Goal: Download file/media

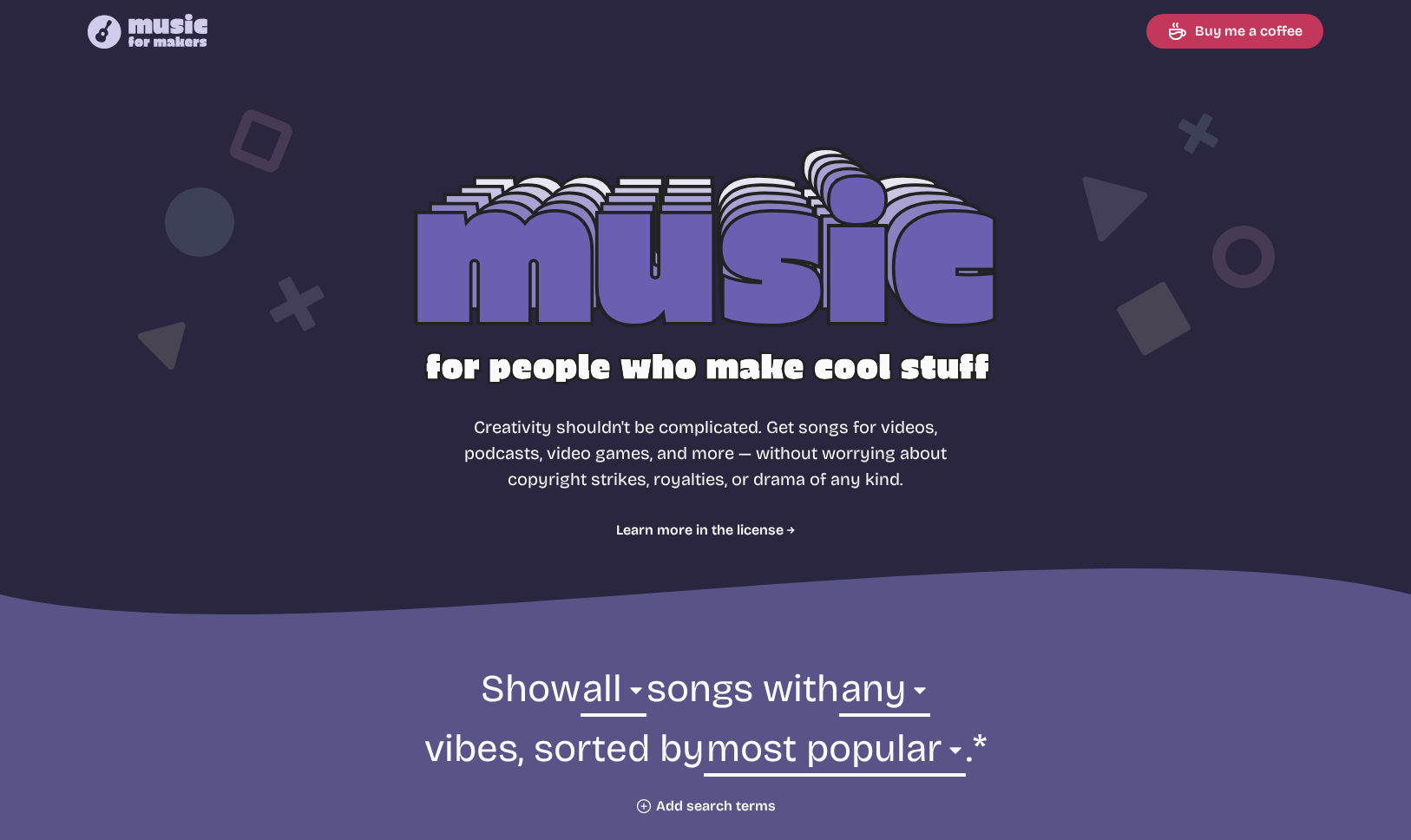
select select "most popular"
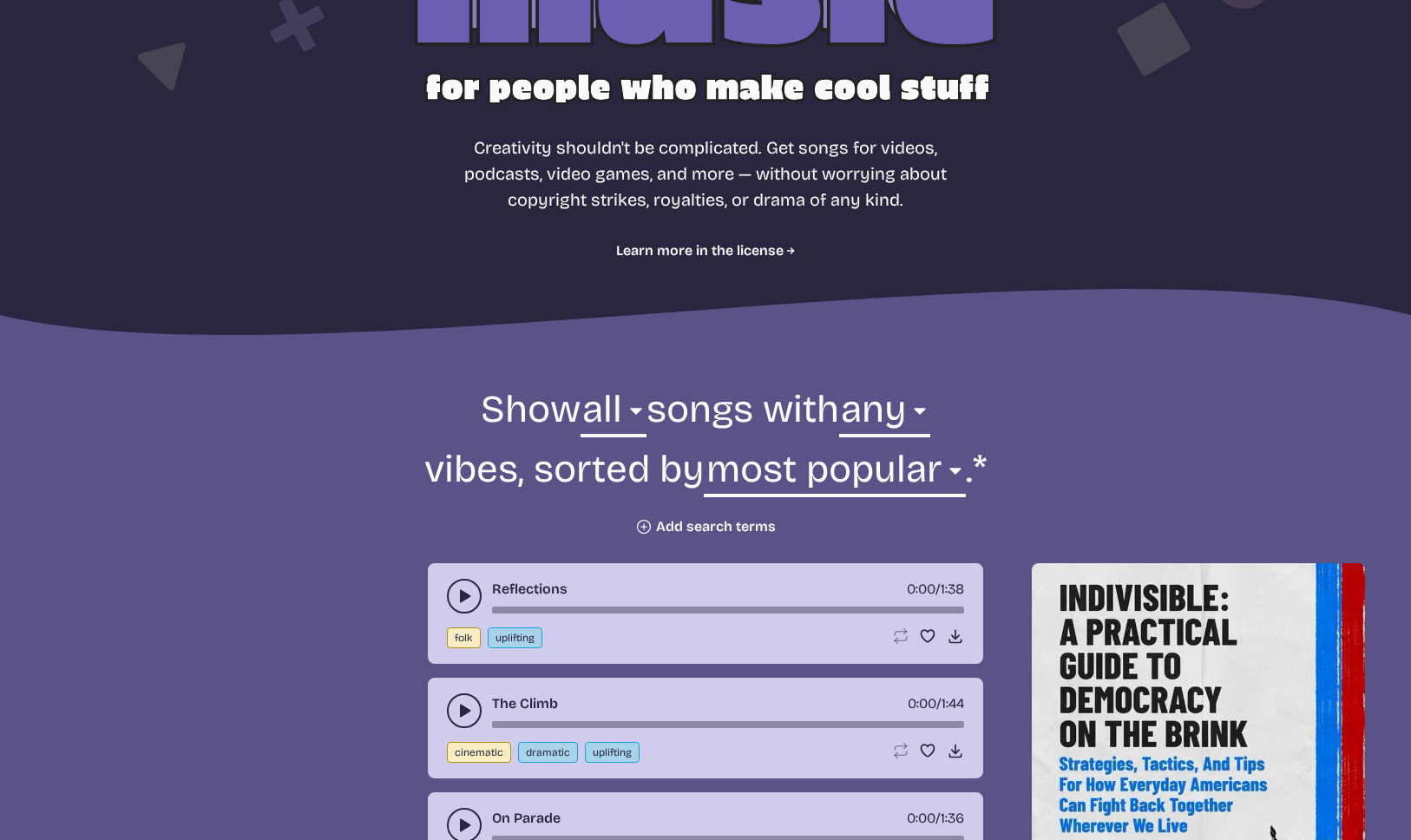
scroll to position [404, 0]
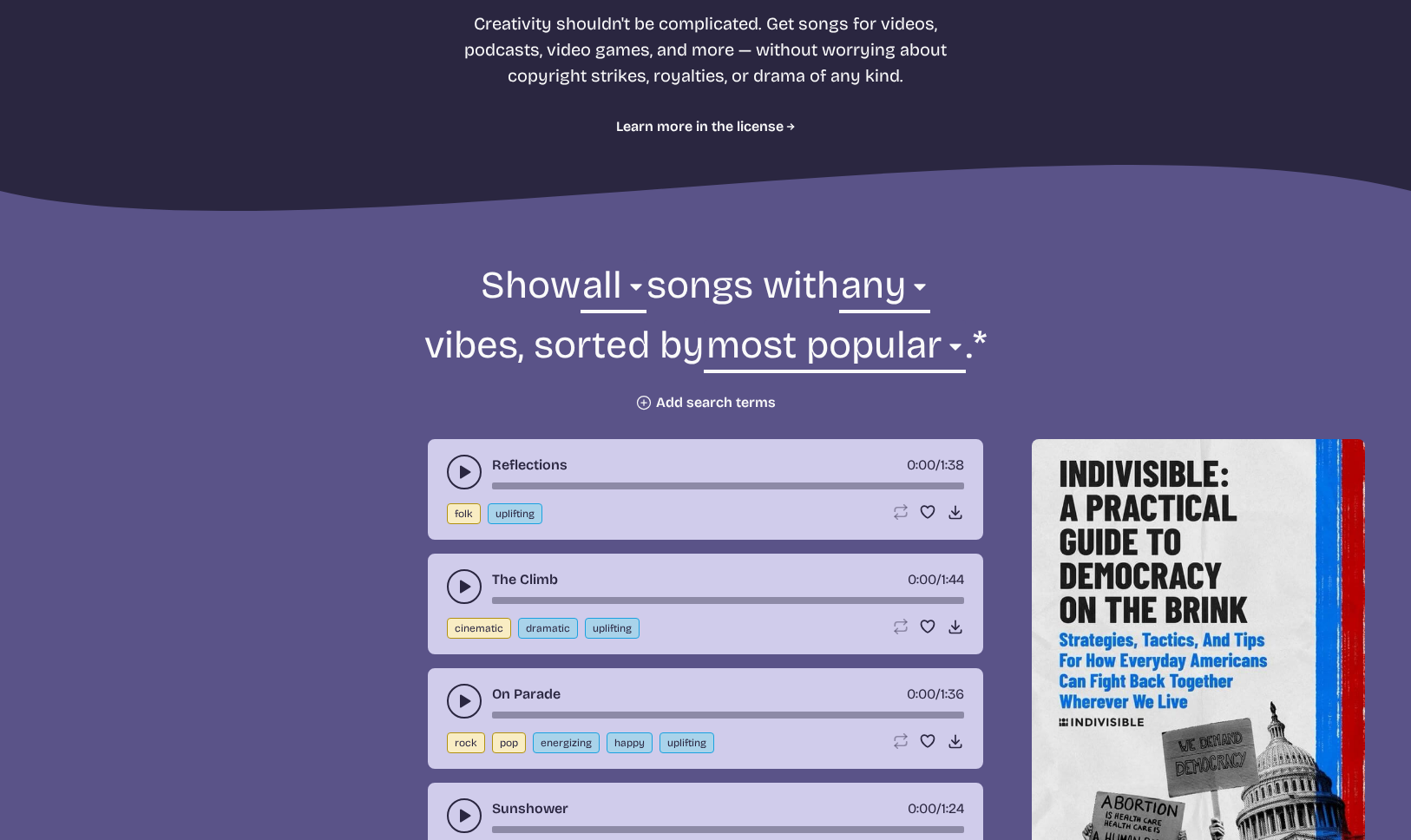
click at [466, 458] on button "play-pause toggle" at bounding box center [464, 471] width 35 height 35
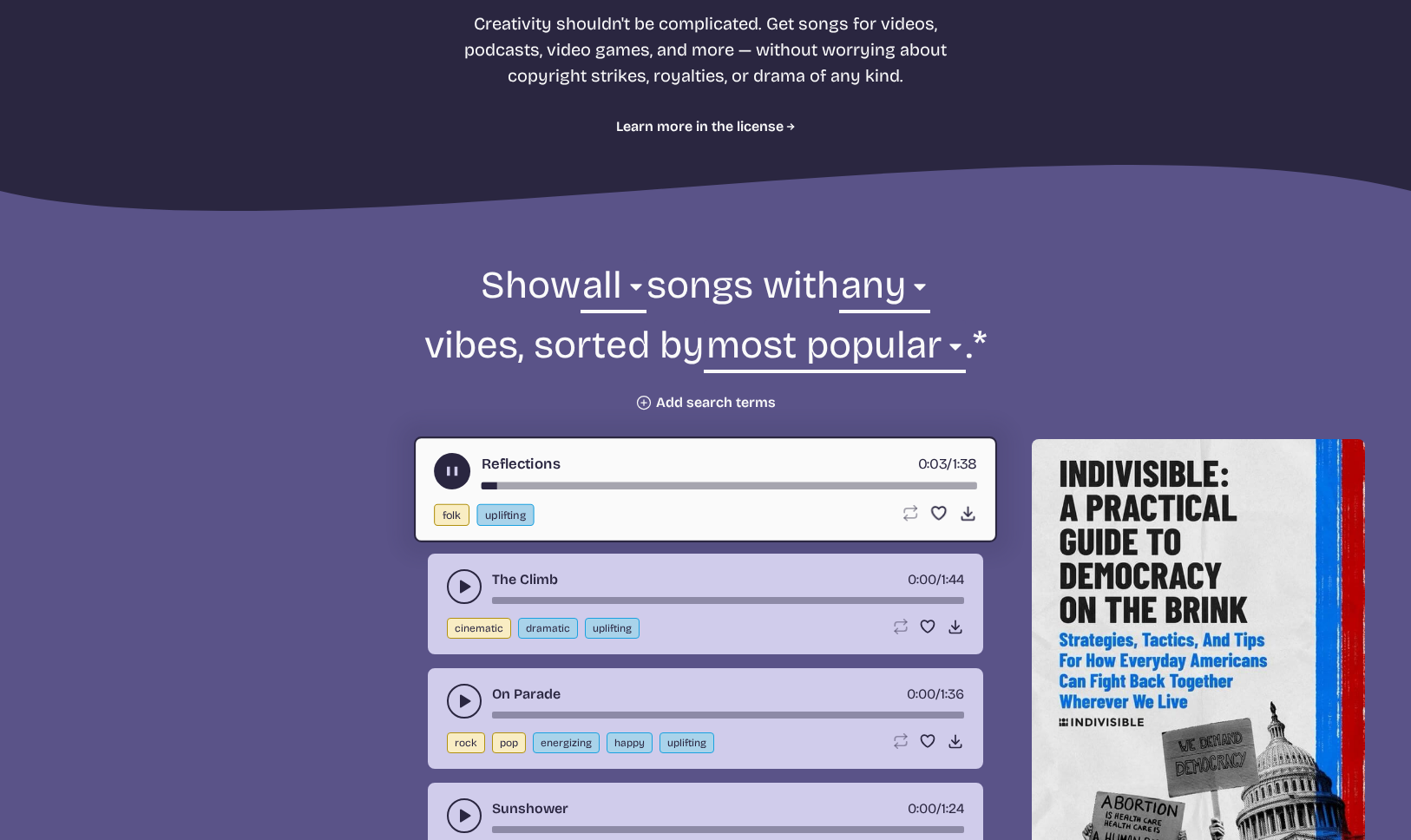
click at [446, 479] on icon "play-pause toggle" at bounding box center [452, 471] width 18 height 18
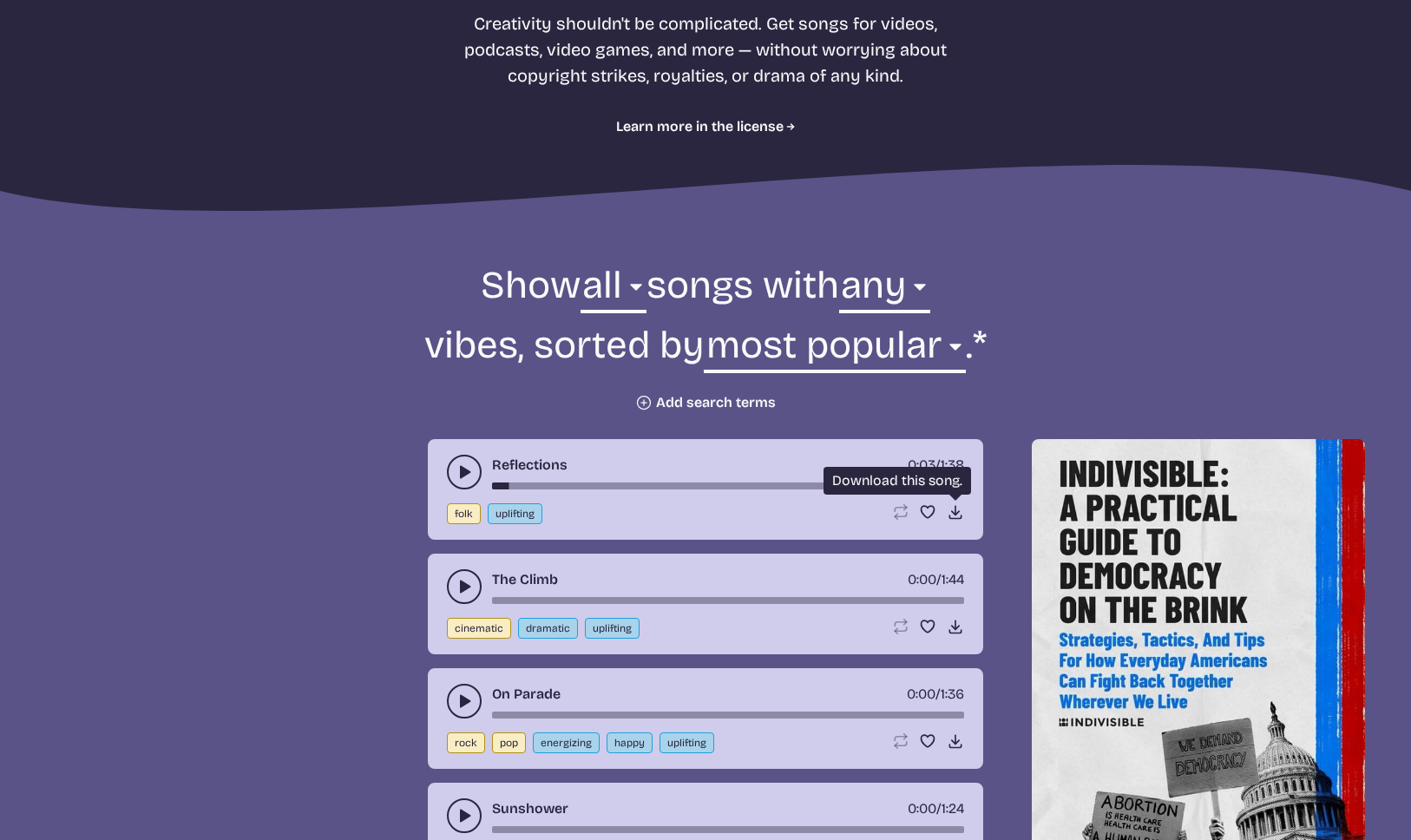
click at [951, 516] on icon "Download song" at bounding box center [956, 512] width 17 height 17
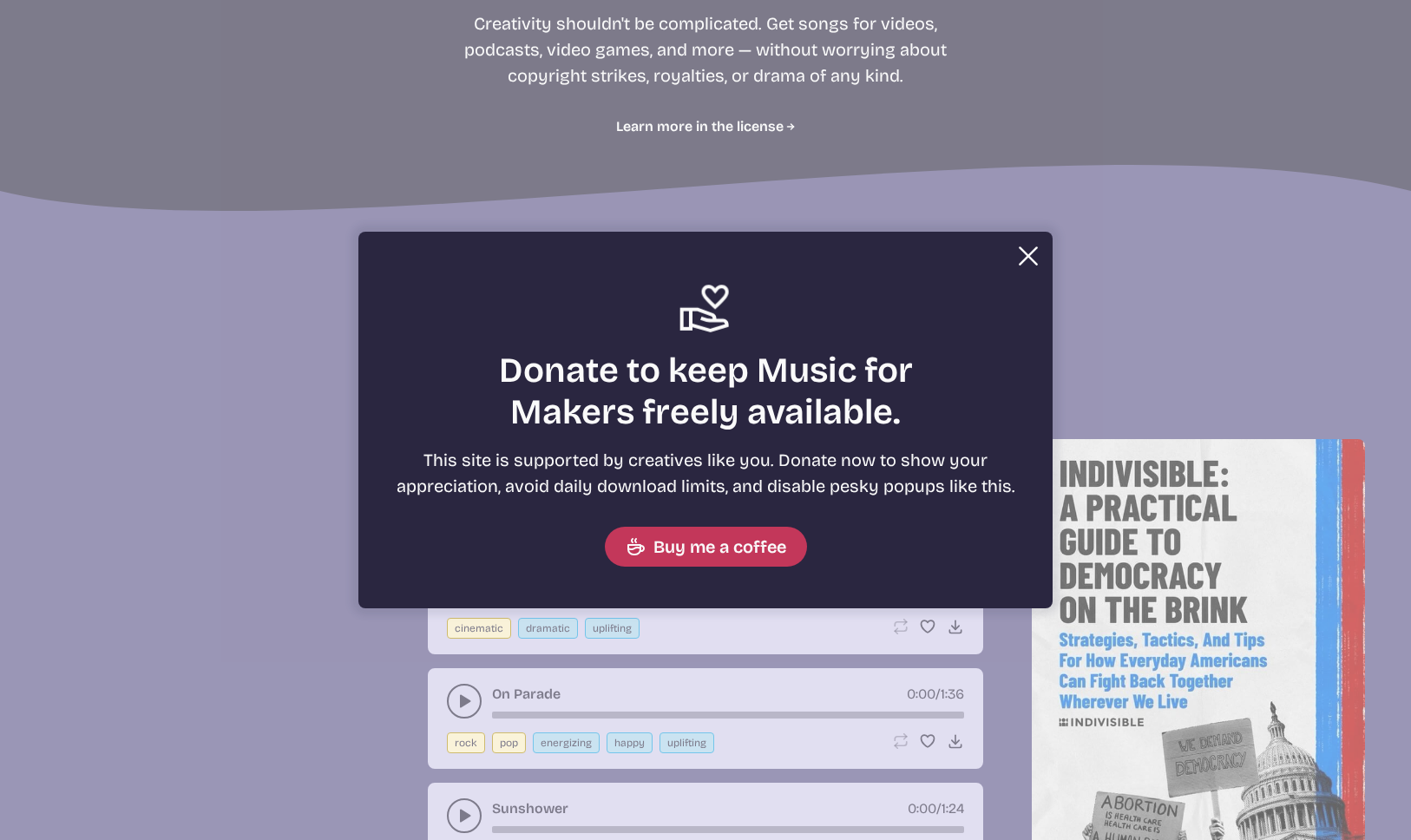
click at [1031, 252] on button "Close" at bounding box center [1028, 255] width 35 height 35
